Goal: Task Accomplishment & Management: Manage account settings

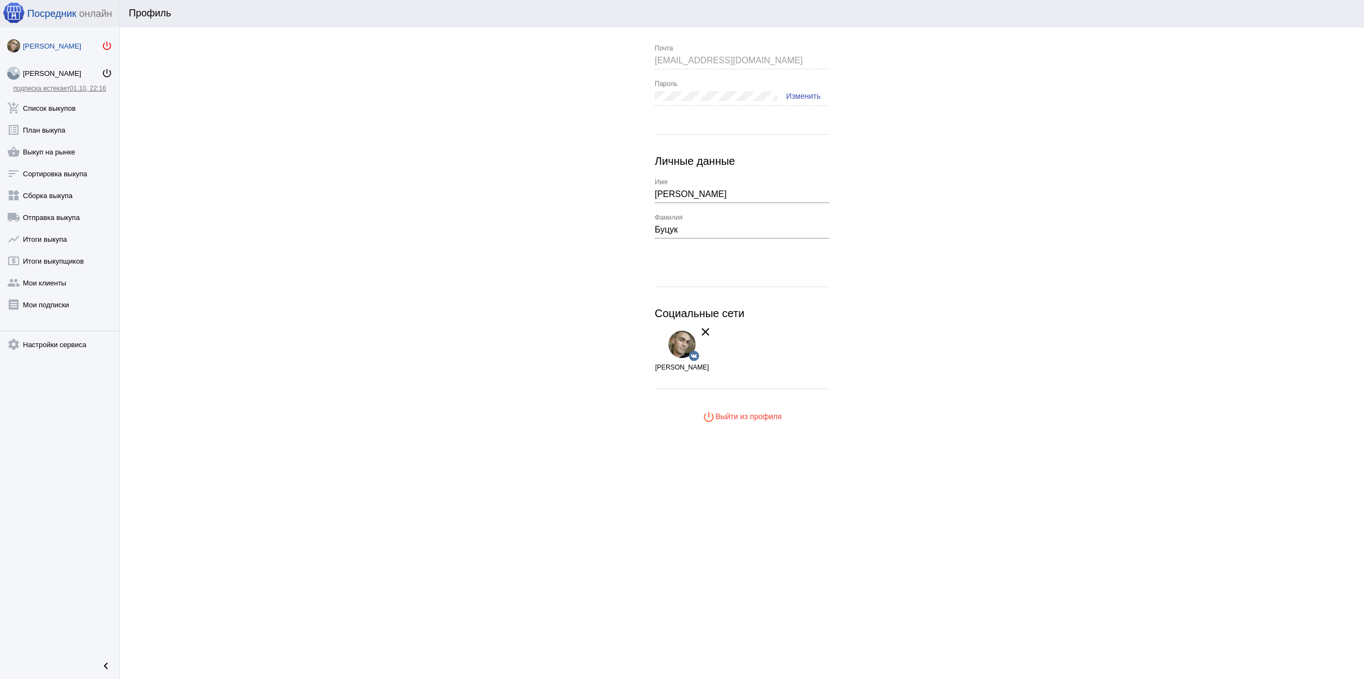
click at [101, 45] on link "[PERSON_NAME] power_settings_new" at bounding box center [59, 44] width 119 height 22
click at [108, 45] on mat-icon "power_settings_new" at bounding box center [106, 45] width 11 height 11
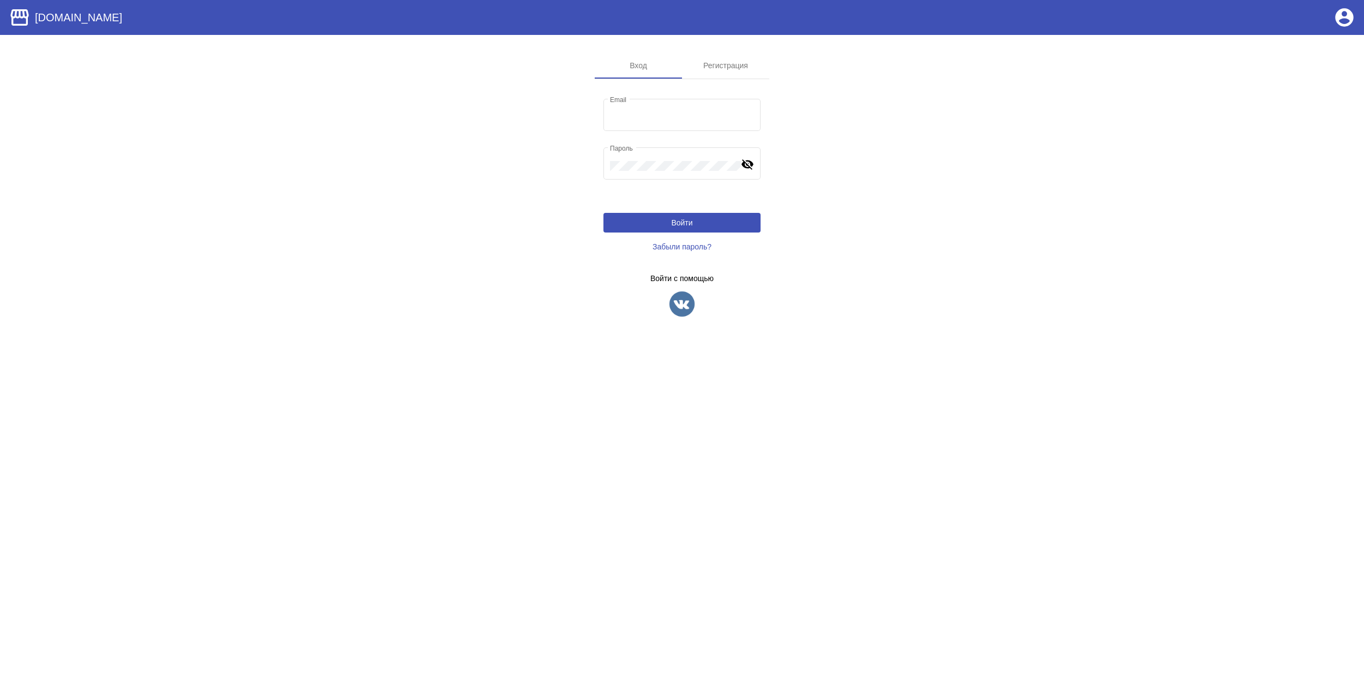
type input "rogacheva_tanechka@mail.ru"
click at [657, 247] on span "Забыли пароль?" at bounding box center [681, 246] width 59 height 9
type input "rogacheva_tanechka@mail.ru"
click at [686, 299] on img at bounding box center [681, 303] width 27 height 27
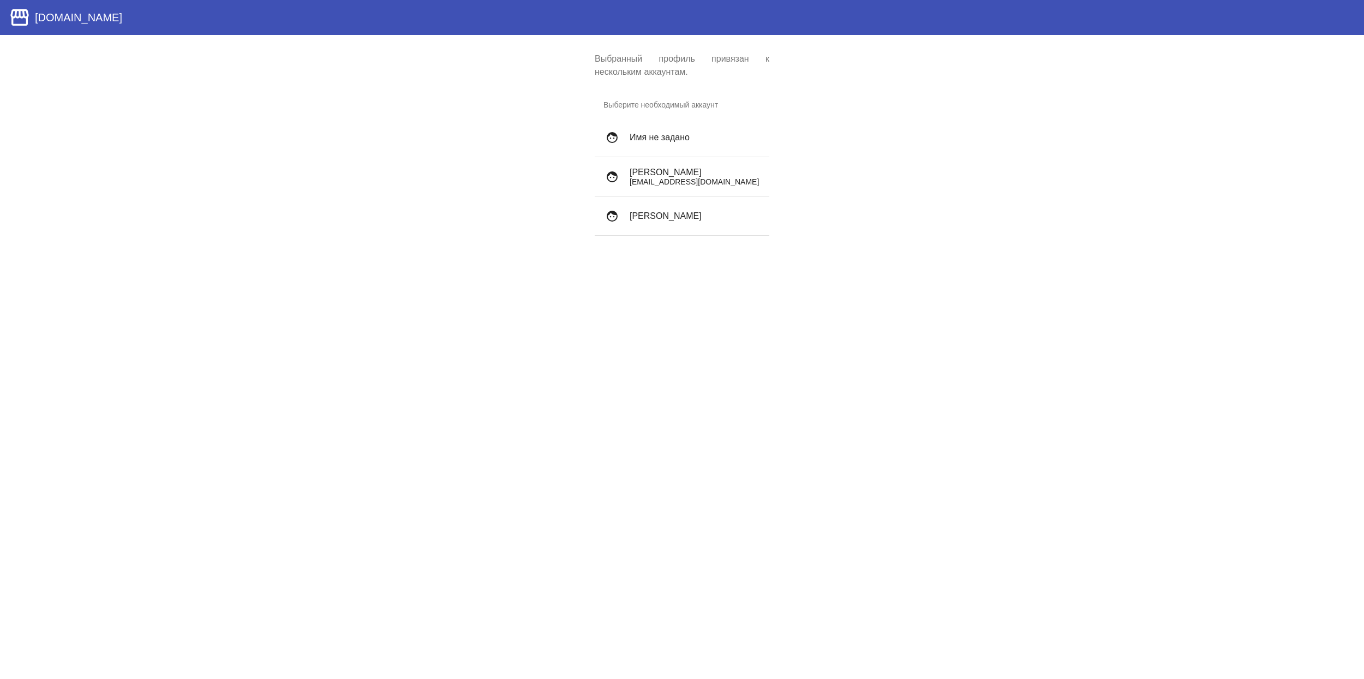
click at [666, 176] on h4 "Archibald Wetuicki" at bounding box center [695, 172] width 131 height 10
